Goal: Navigation & Orientation: Find specific page/section

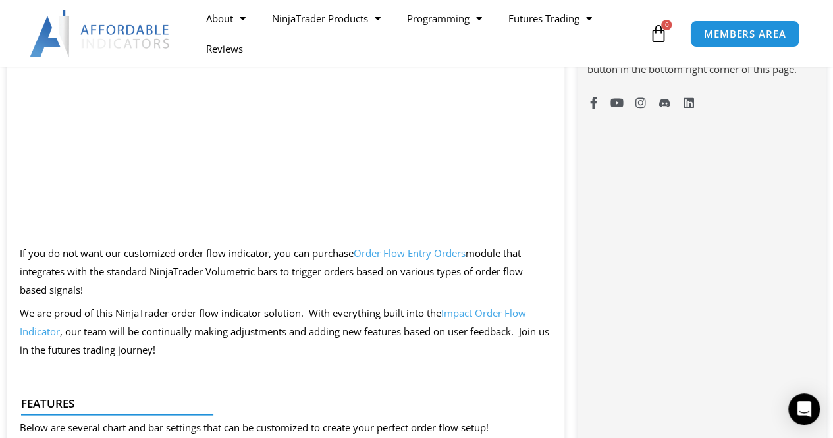
scroll to position [878, 0]
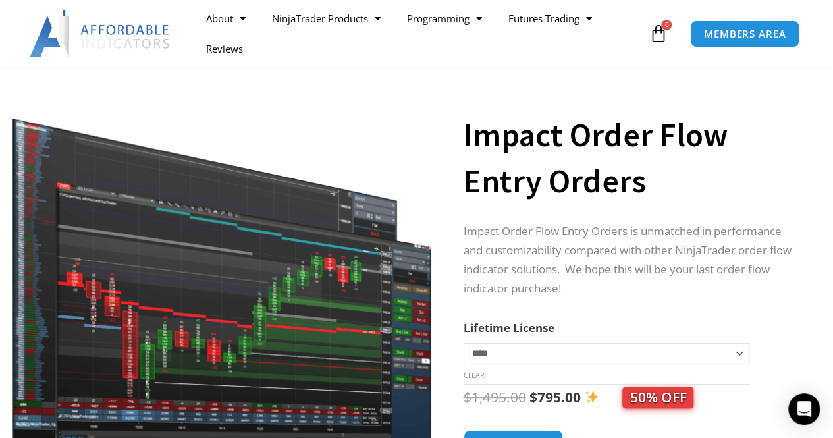
scroll to position [0, 0]
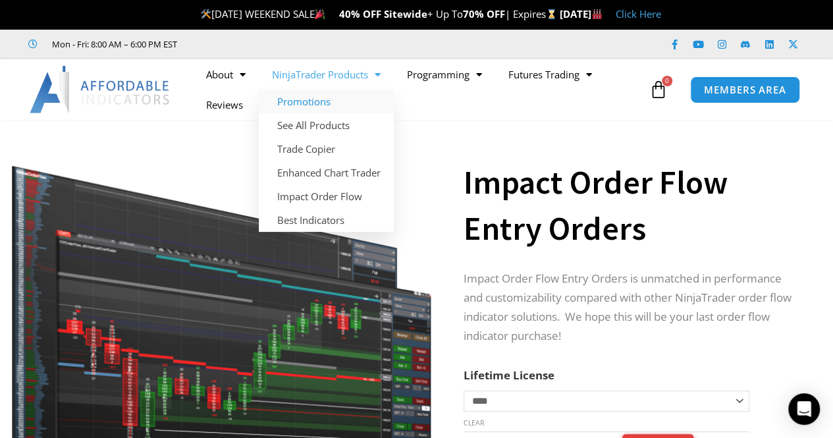
click at [324, 102] on link "Promotions" at bounding box center [326, 102] width 135 height 24
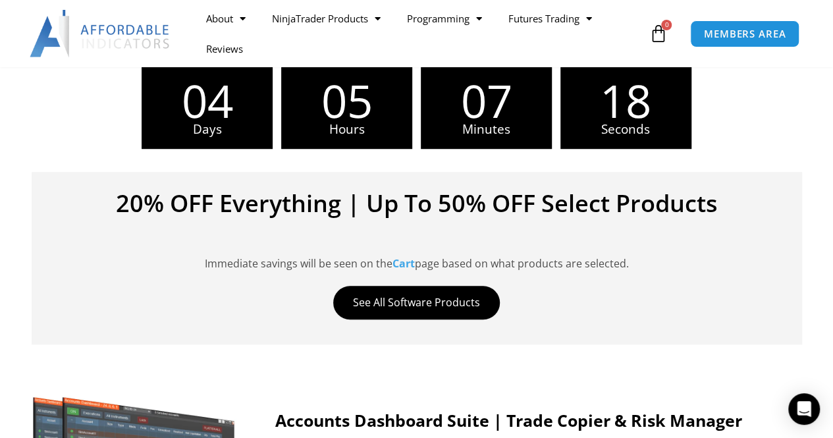
scroll to position [659, 0]
